Goal: Transaction & Acquisition: Book appointment/travel/reservation

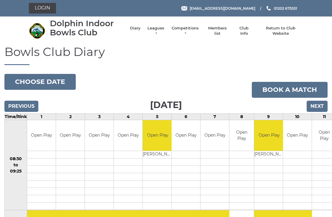
scroll to position [1, 0]
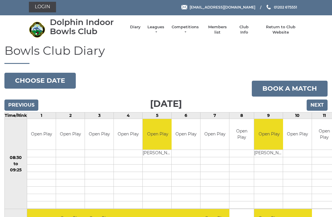
click at [279, 88] on link "Book a match" at bounding box center [290, 89] width 76 height 16
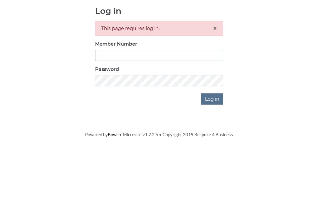
type input "3807"
click at [213, 159] on input "Log in" at bounding box center [212, 164] width 22 height 11
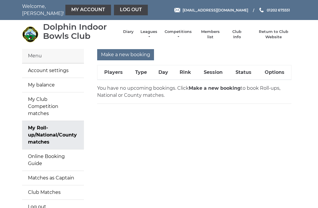
click at [134, 54] on input "Make a new booking" at bounding box center [125, 54] width 57 height 11
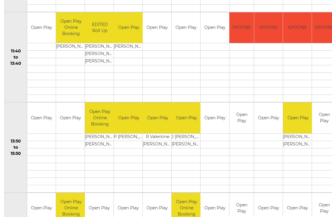
scroll to position [287, 0]
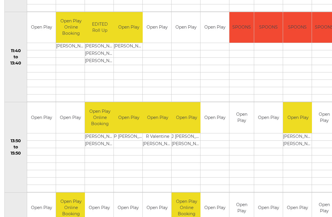
click at [0, 0] on link "Book slot" at bounding box center [0, 0] width 0 height 0
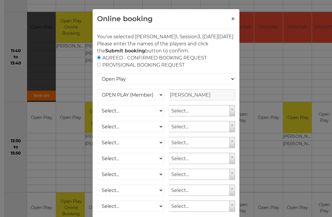
click at [136, 65] on div "AGREED - CONFIRMED BOOKING REQUEST PROVISIONAL BOOKING REQUEST" at bounding box center [166, 62] width 138 height 14
click at [115, 101] on select "OPEN PLAY (Member) SPOONS (Member) 16 - 30 Club (Member) National County (Membe…" at bounding box center [130, 94] width 66 height 11
click at [101, 67] on input "radio" at bounding box center [99, 65] width 4 height 4
radio input "true"
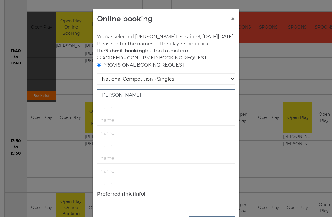
click at [112, 101] on input "[PERSON_NAME]" at bounding box center [166, 94] width 138 height 11
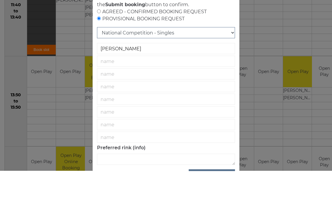
click at [154, 73] on select "National Competition - Singles National Competition - Pairs National Competitio…" at bounding box center [166, 78] width 138 height 11
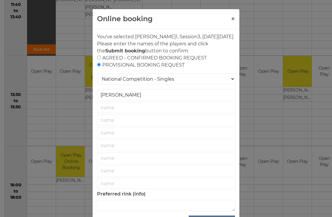
click at [234, 15] on button "×" at bounding box center [233, 18] width 4 height 7
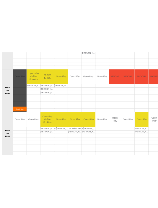
scroll to position [295, 0]
